Goal: Find contact information: Find contact information

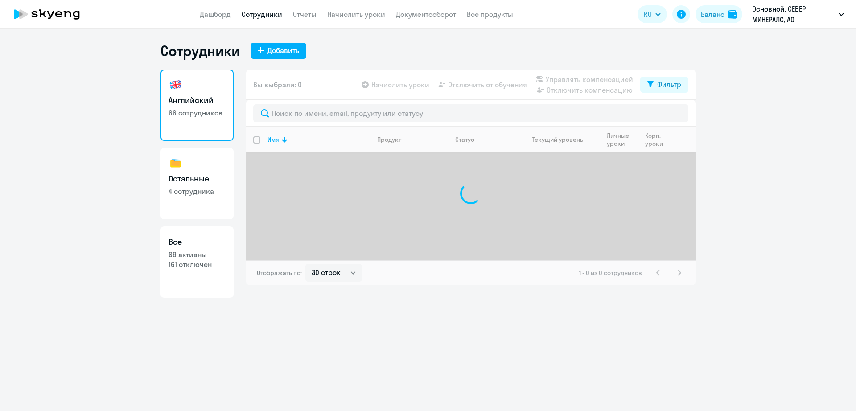
select select "30"
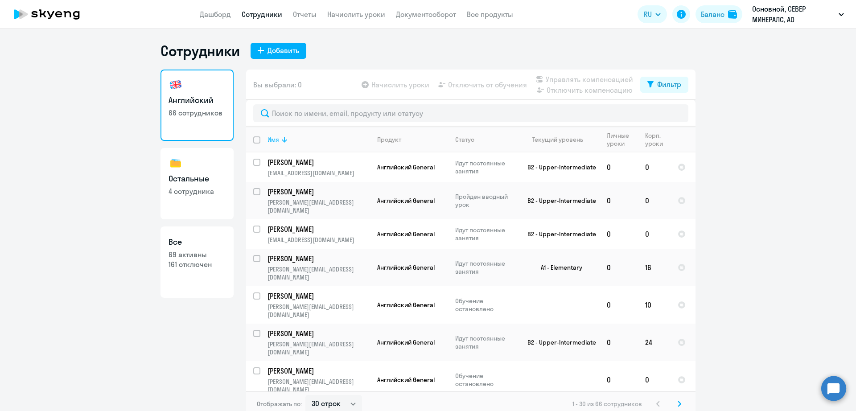
click at [271, 139] on div "Имя" at bounding box center [273, 139] width 12 height 8
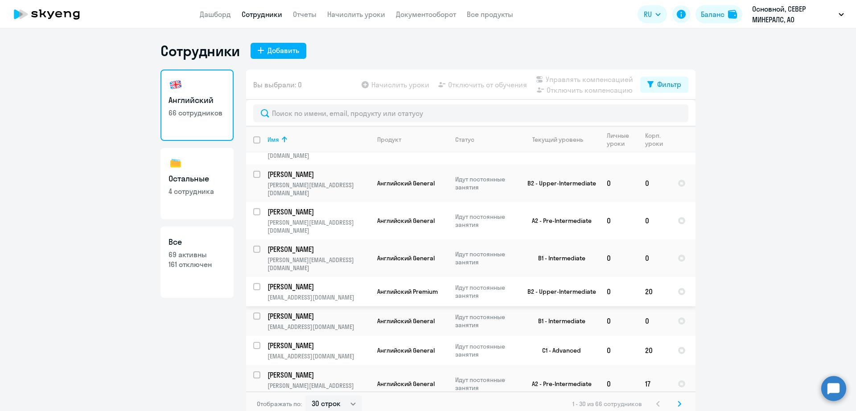
scroll to position [223, 0]
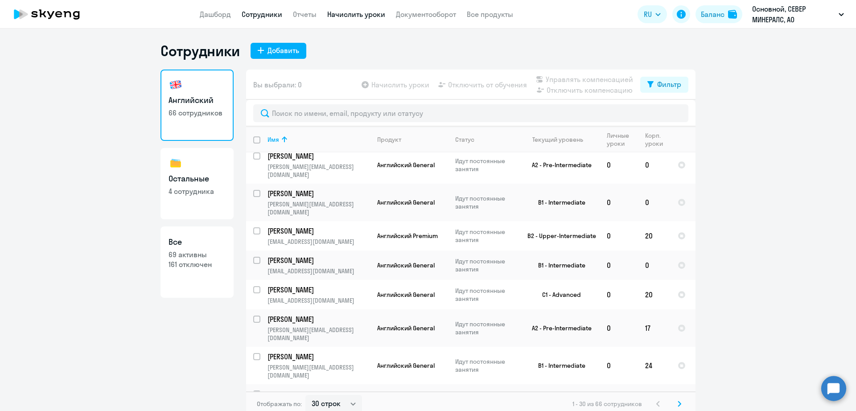
click at [369, 14] on link "Начислить уроки" at bounding box center [356, 14] width 58 height 9
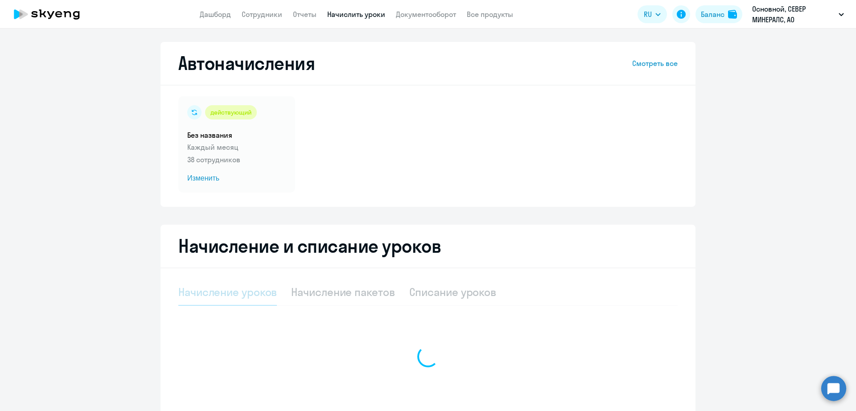
select select "10"
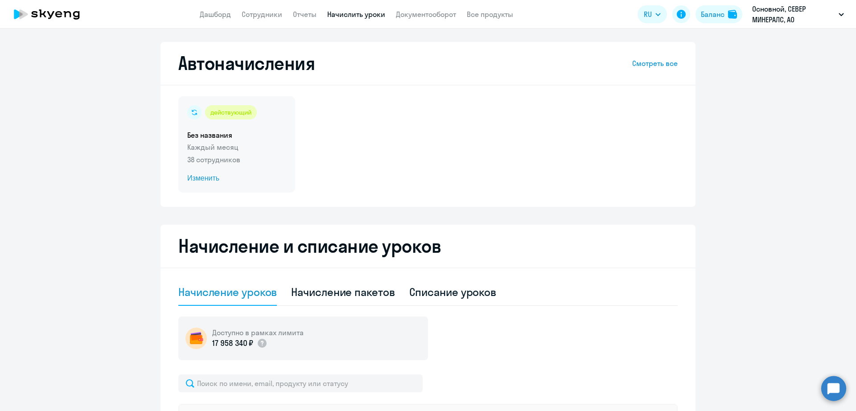
click at [209, 178] on span "Изменить" at bounding box center [236, 178] width 99 height 11
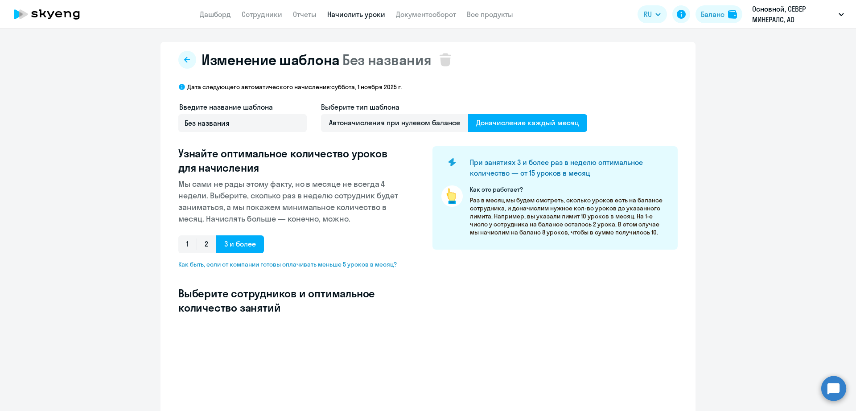
select select "10"
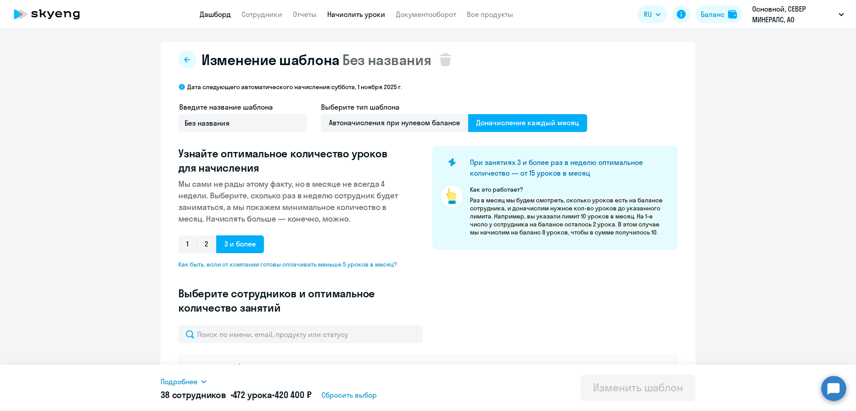
click at [226, 16] on link "Дашборд" at bounding box center [215, 14] width 31 height 9
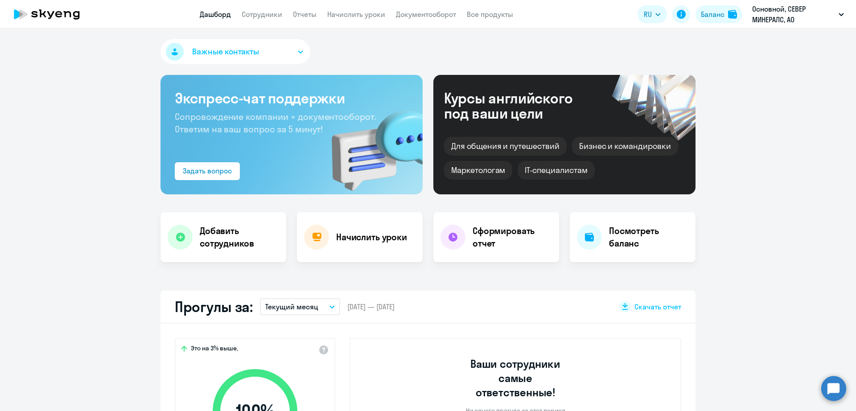
click at [271, 50] on button "Важные контакты" at bounding box center [235, 51] width 150 height 25
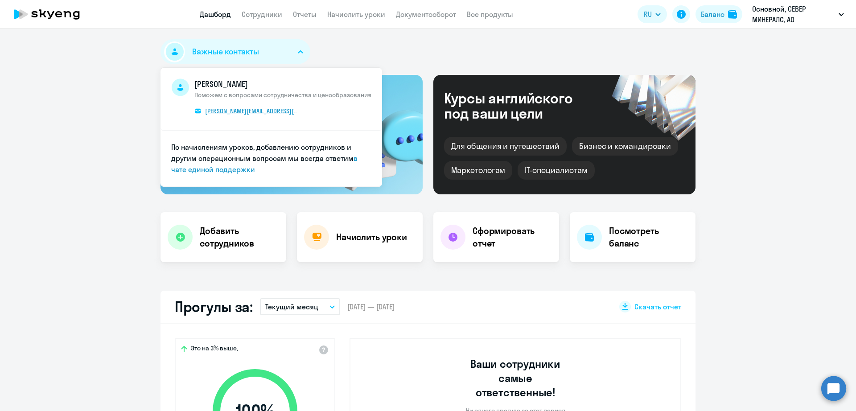
click at [232, 111] on span "[PERSON_NAME][EMAIL_ADDRESS][DOMAIN_NAME]" at bounding box center [252, 111] width 94 height 8
select select "30"
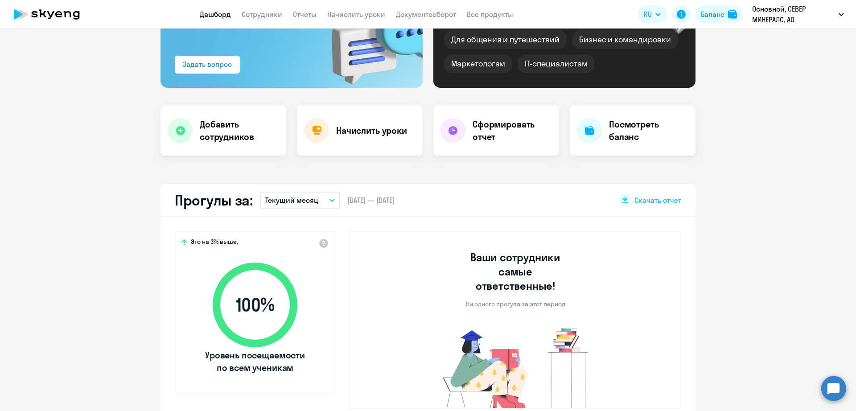
scroll to position [167, 0]
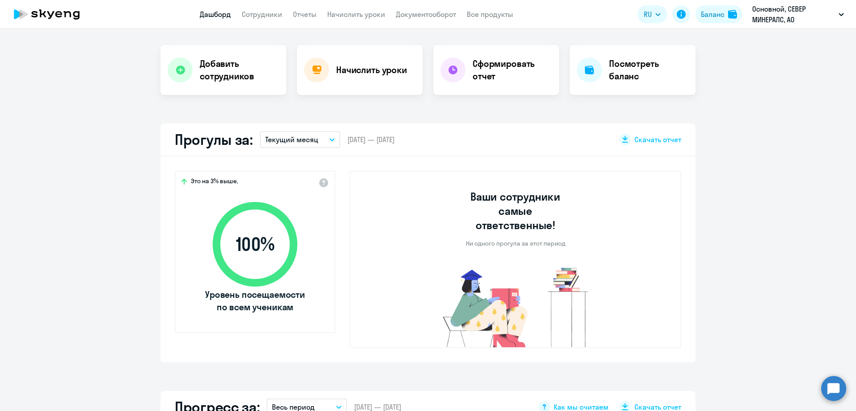
click at [301, 138] on p "Текущий месяц" at bounding box center [291, 139] width 53 height 11
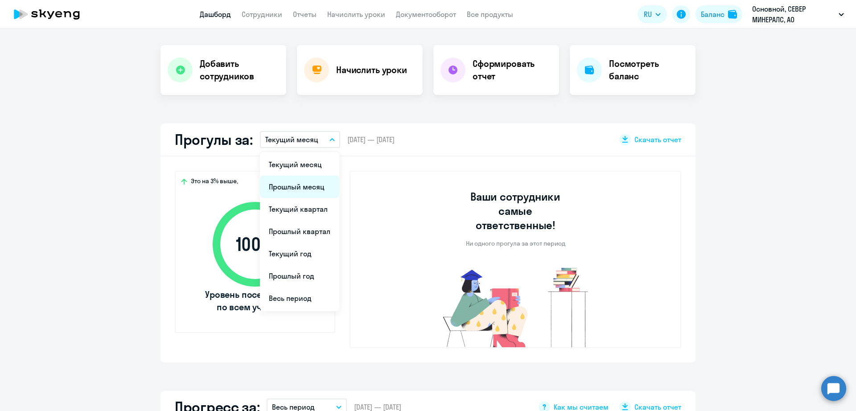
click at [298, 184] on li "Прошлый месяц" at bounding box center [299, 187] width 79 height 22
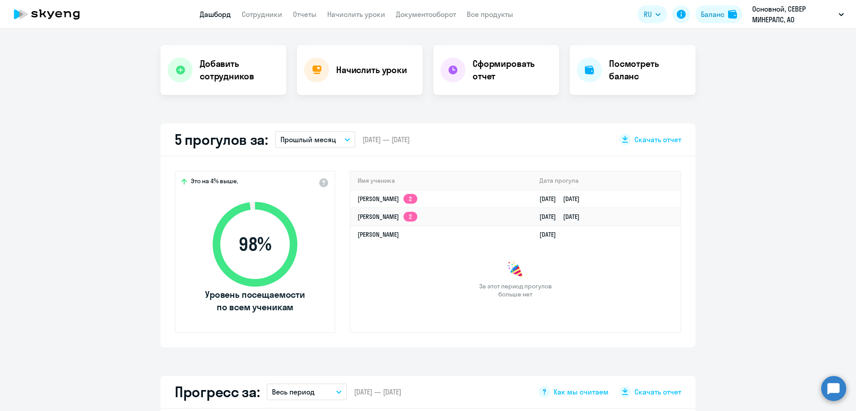
click at [773, 168] on app-truancy-attendance-dashboard "5 прогулов за: Прошлый месяц Текущий месяц Прошлый месяц Текущий квартал [GEOGR…" at bounding box center [428, 235] width 856 height 224
